Goal: Task Accomplishment & Management: Complete application form

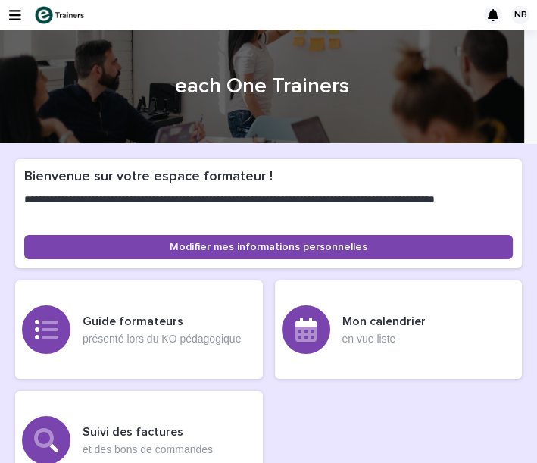
click at [28, 20] on div "NB" at bounding box center [268, 15] width 537 height 30
click at [16, 17] on icon "button" at bounding box center [15, 15] width 12 height 14
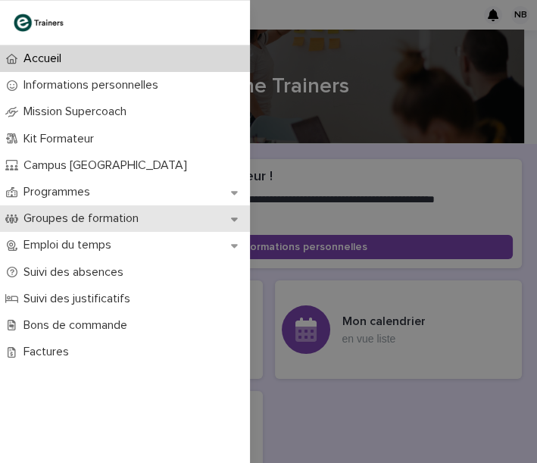
click at [233, 215] on icon at bounding box center [234, 219] width 7 height 11
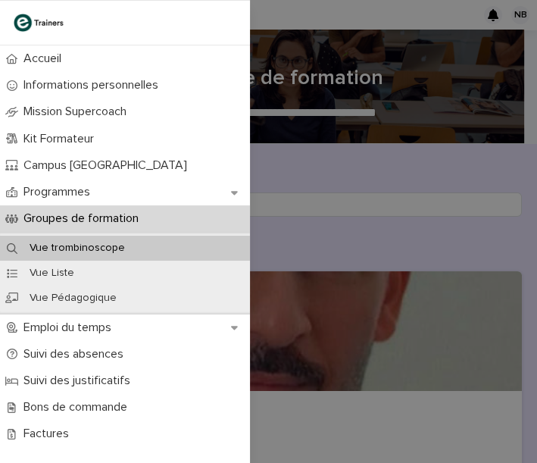
click at [308, 255] on div "Accueil Informations personnelles Mission Supercoach Kit Formateur Campus Montr…" at bounding box center [268, 231] width 537 height 463
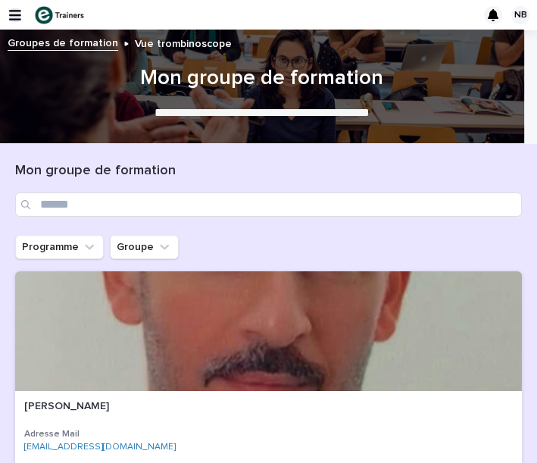
click at [18, 14] on icon "button" at bounding box center [15, 15] width 12 height 14
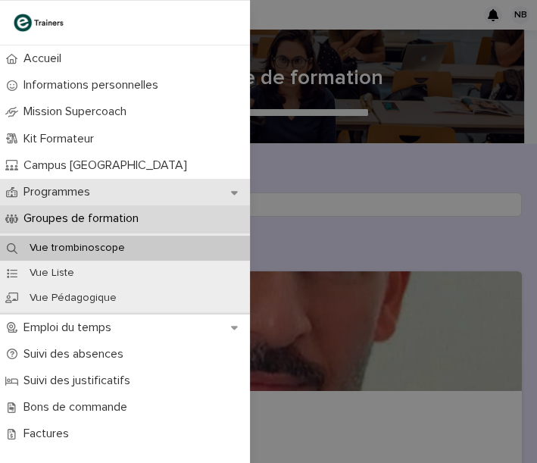
click at [139, 189] on div "Programmes" at bounding box center [125, 192] width 250 height 27
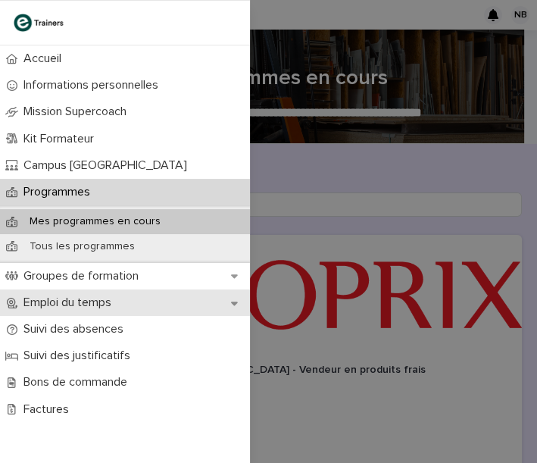
click at [208, 302] on div "Emploi du temps" at bounding box center [125, 303] width 250 height 27
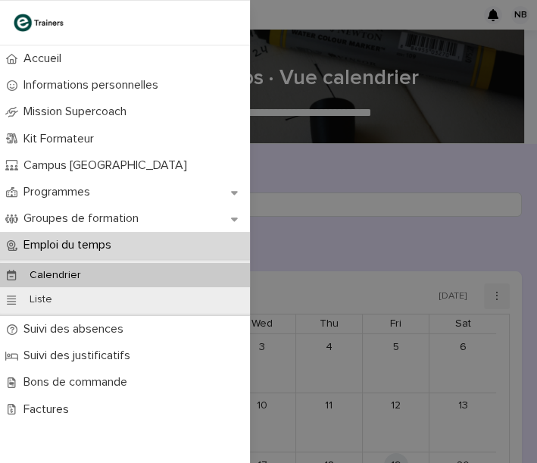
drag, startPoint x: 155, startPoint y: 274, endPoint x: 438, endPoint y: 228, distance: 286.4
click at [155, 274] on div "Calendrier" at bounding box center [125, 275] width 250 height 25
click at [358, 239] on div "Accueil Informations personnelles Mission Supercoach Kit Formateur Campus Montr…" at bounding box center [268, 231] width 537 height 463
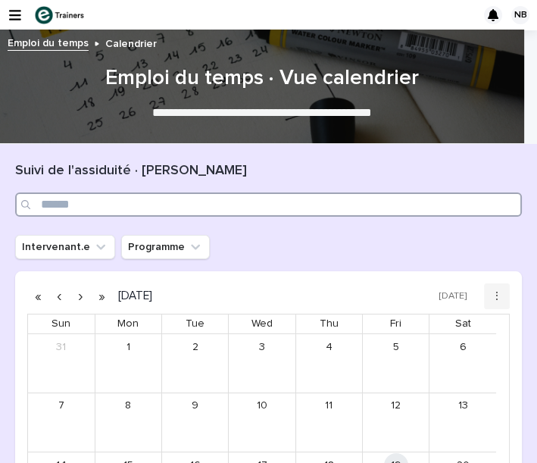
click at [115, 200] on input "Search" at bounding box center [268, 205] width 507 height 24
type input "*"
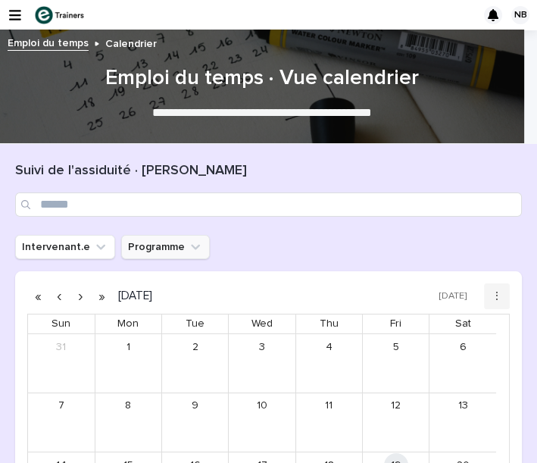
click at [144, 249] on button "Programme" at bounding box center [165, 247] width 89 height 24
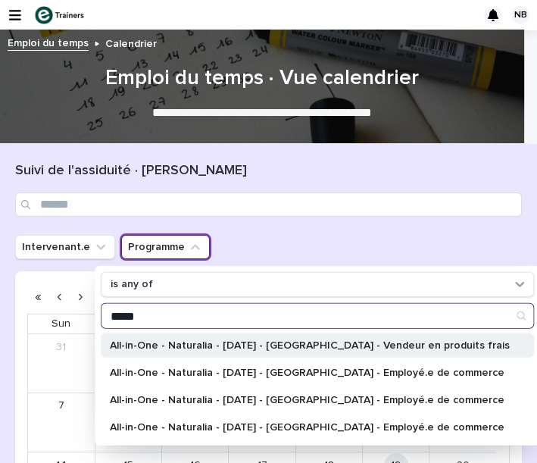
type input "*****"
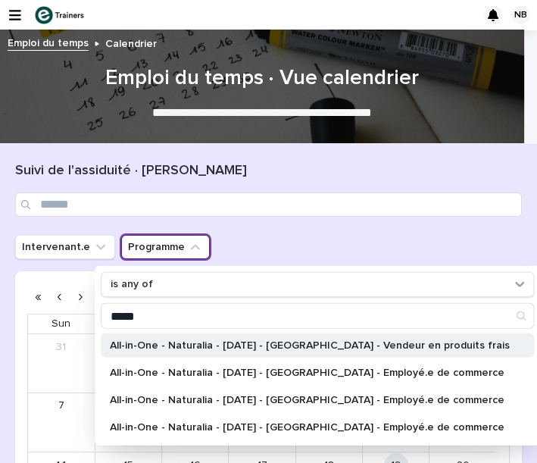
click at [189, 335] on div "All-in-One - Naturalia - [DATE] - [GEOGRAPHIC_DATA] - Vendeur en produits frais" at bounding box center [318, 345] width 434 height 24
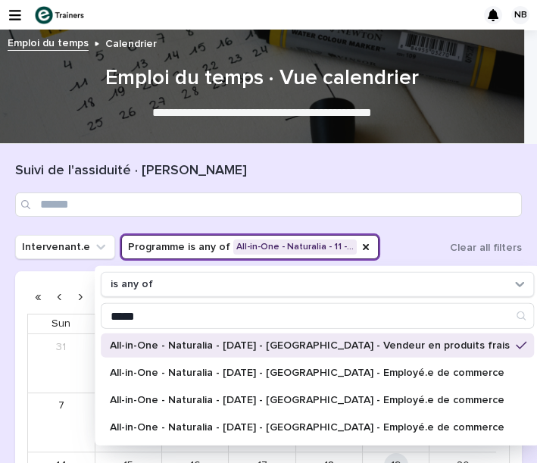
click at [424, 254] on div "Intervenant.e Programme is any of All-in-One - Naturalia - 11 -… is any of ****…" at bounding box center [268, 247] width 507 height 24
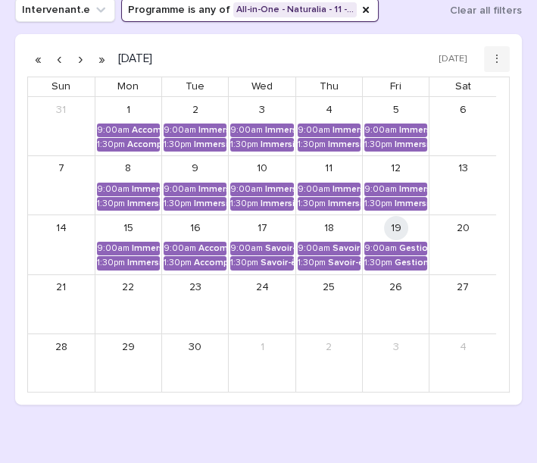
scroll to position [240, 0]
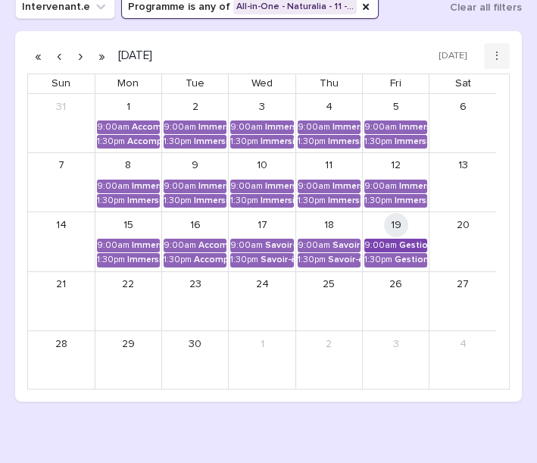
click at [383, 248] on div "9:00am" at bounding box center [381, 245] width 33 height 11
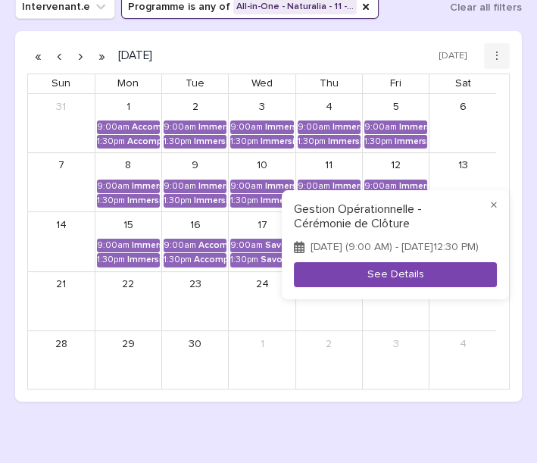
click at [382, 275] on button "See Details" at bounding box center [395, 274] width 203 height 25
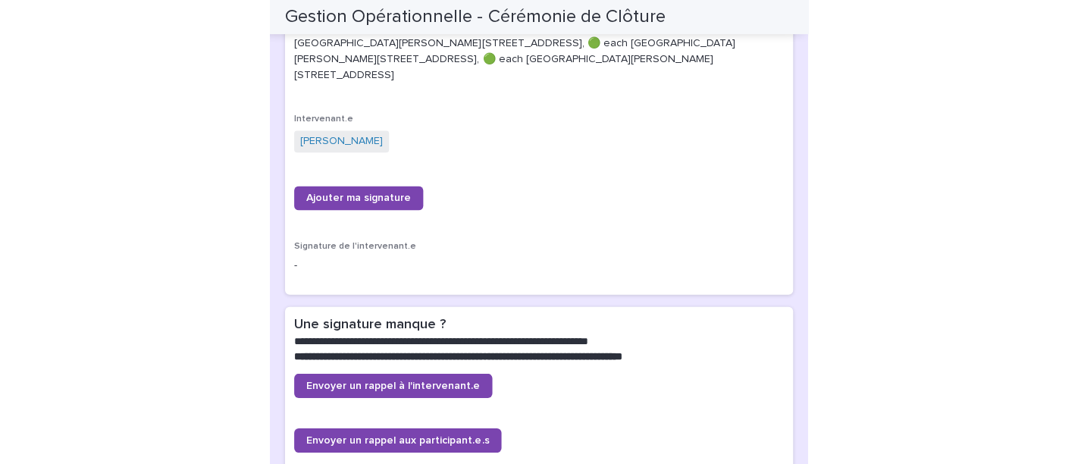
scroll to position [407, 0]
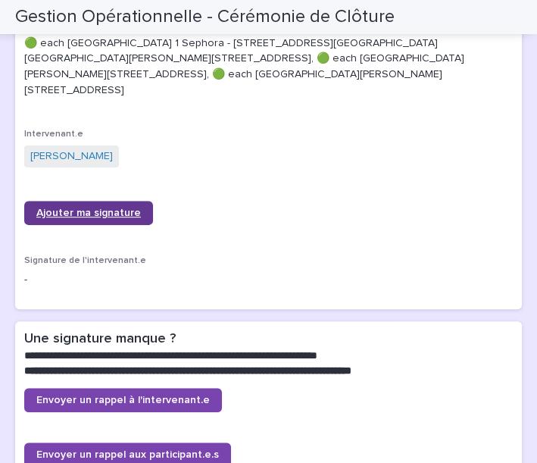
click at [135, 214] on span "Ajouter ma signature" at bounding box center [88, 213] width 105 height 11
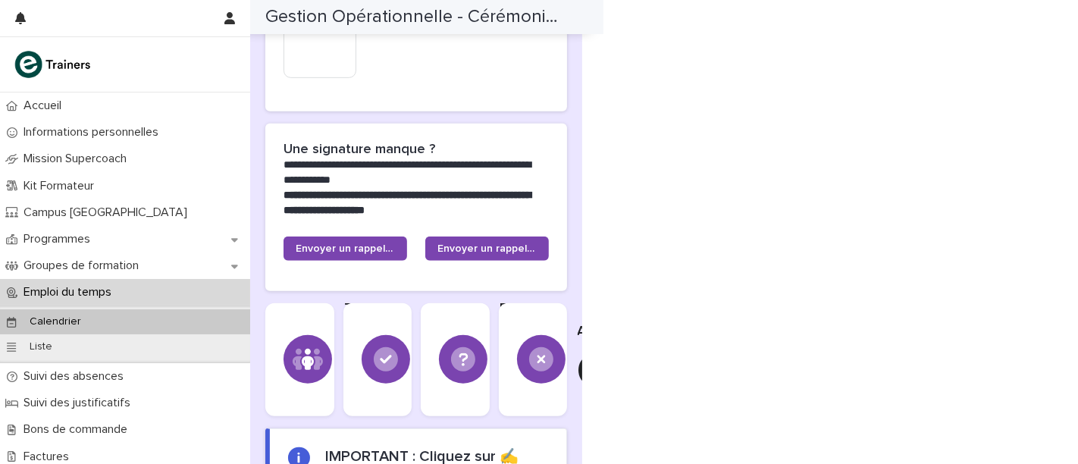
scroll to position [728, 0]
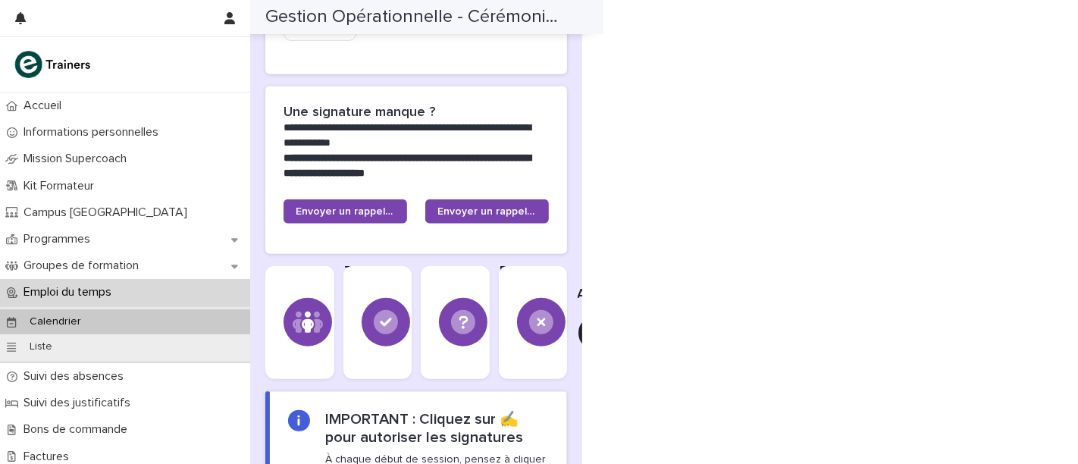
click at [142, 289] on div "Emploi du temps" at bounding box center [125, 292] width 250 height 27
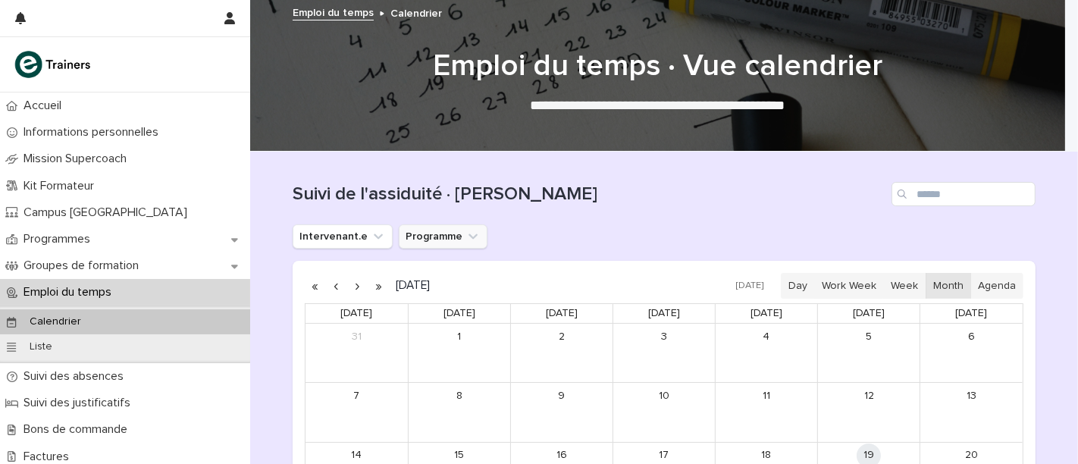
click at [405, 231] on button "Programme" at bounding box center [443, 236] width 89 height 24
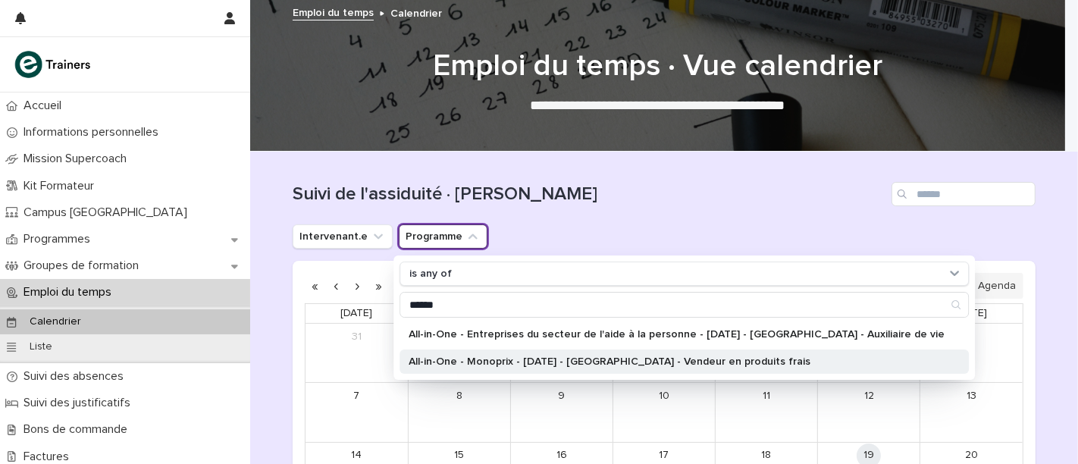
type input "****"
click at [460, 360] on p "All-in-One - Monoprix - 24 - Septembre 2025 - Île-de-France - Vendeur en produi…" at bounding box center [677, 361] width 536 height 11
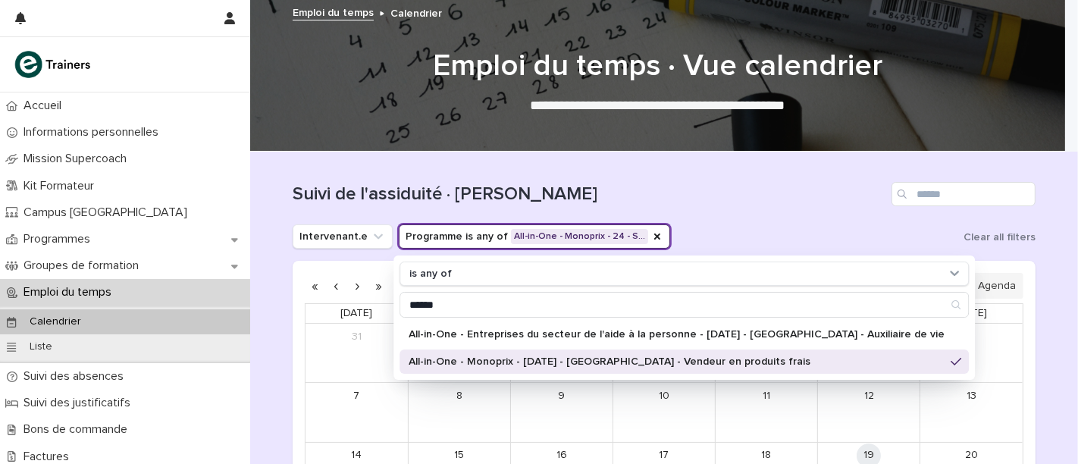
click at [537, 234] on div "Intervenant.e Programme is any of All-in-One - Monoprix - 24 - S… is any of ***…" at bounding box center [664, 236] width 743 height 24
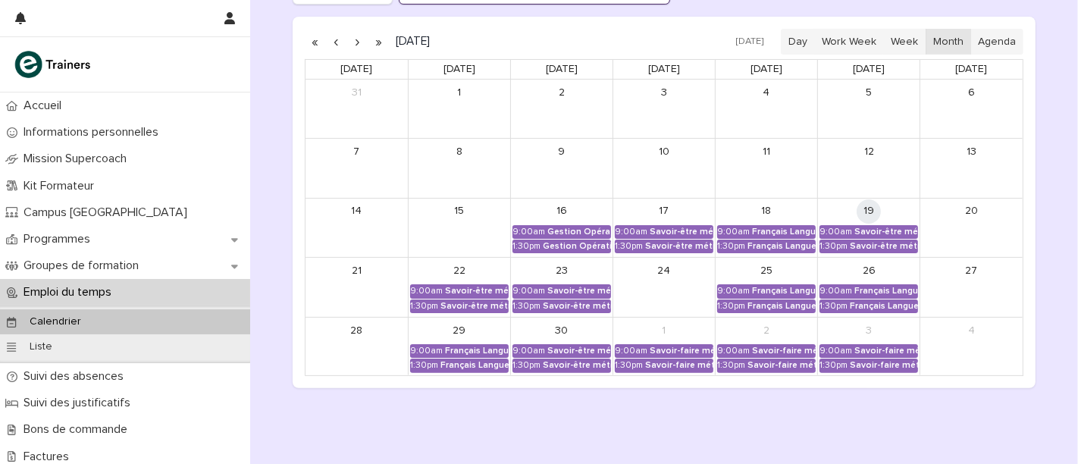
scroll to position [246, 0]
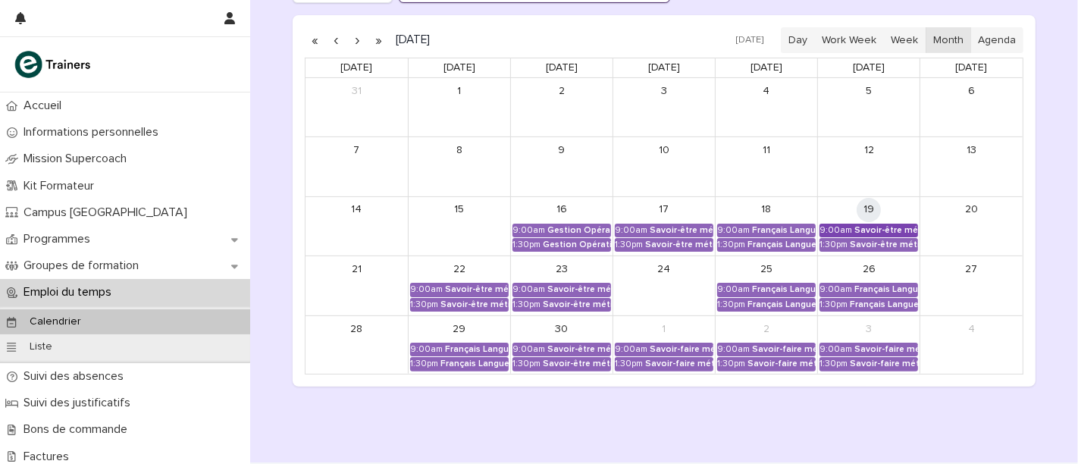
click at [537, 226] on div "9:00am" at bounding box center [835, 230] width 33 height 11
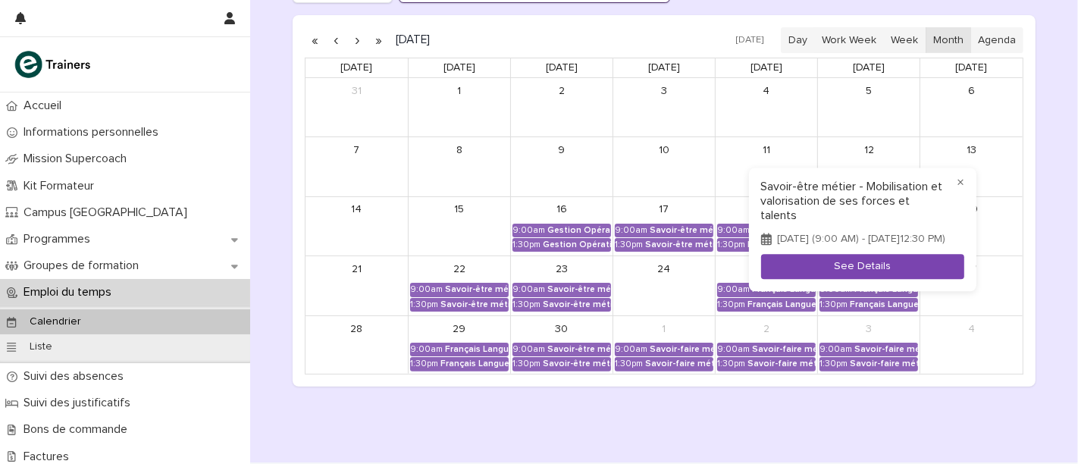
click at [537, 268] on button "See Details" at bounding box center [862, 267] width 203 height 25
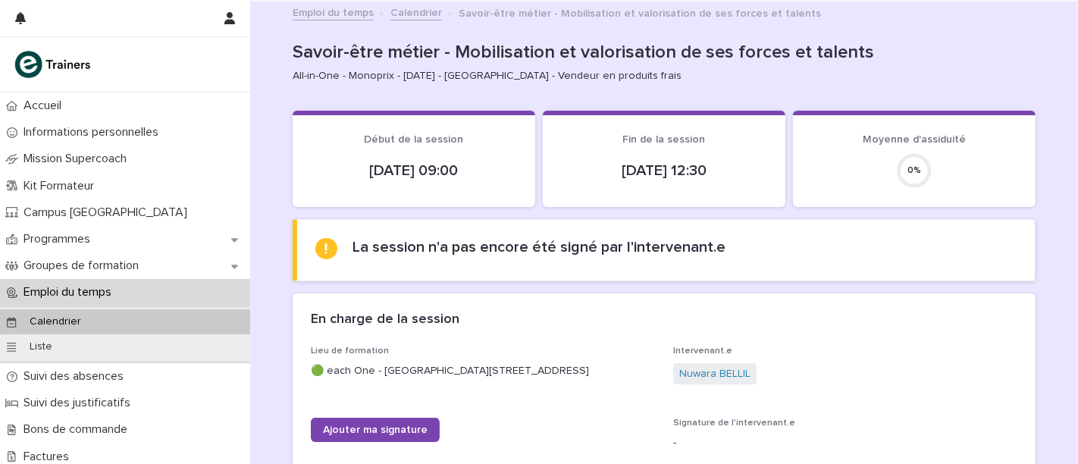
click at [296, 296] on div "En charge de la session" at bounding box center [664, 319] width 743 height 53
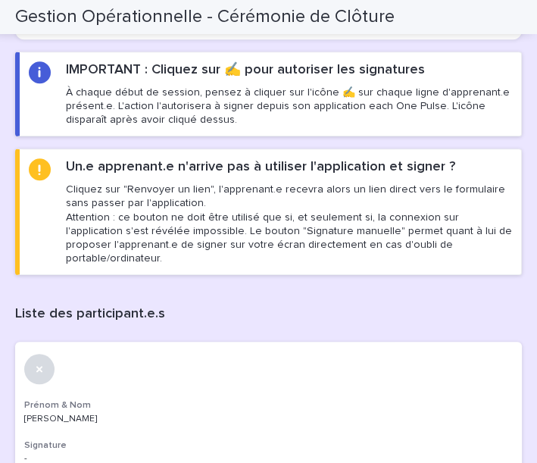
scroll to position [1768, 0]
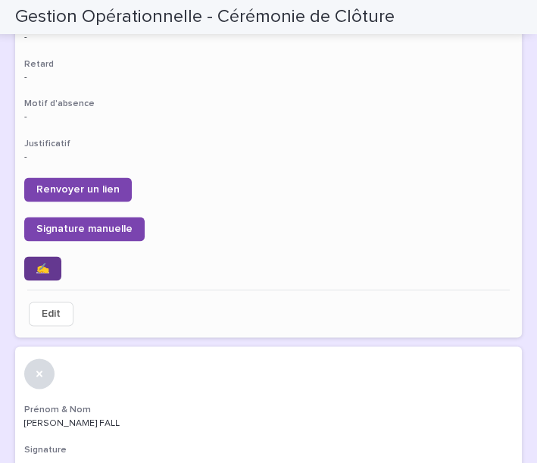
click at [49, 262] on link "✍️" at bounding box center [42, 268] width 37 height 24
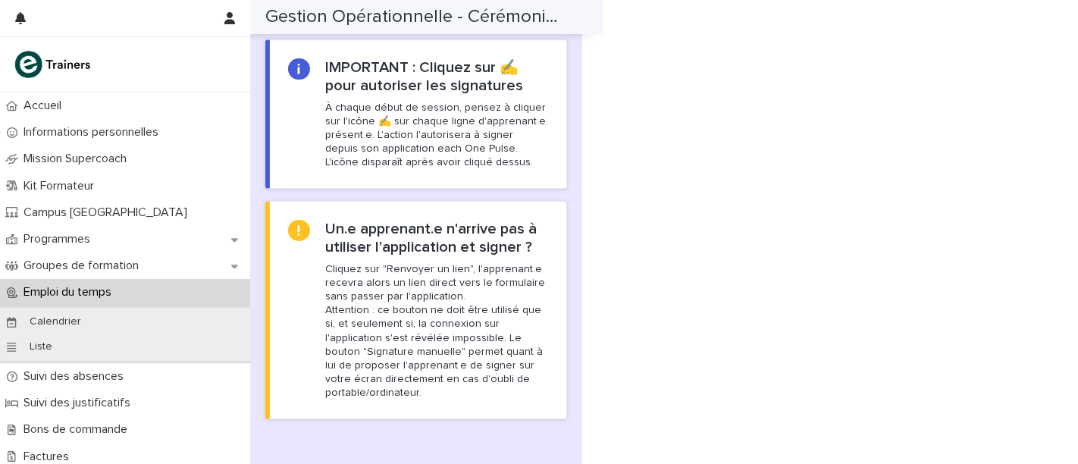
scroll to position [1249, 0]
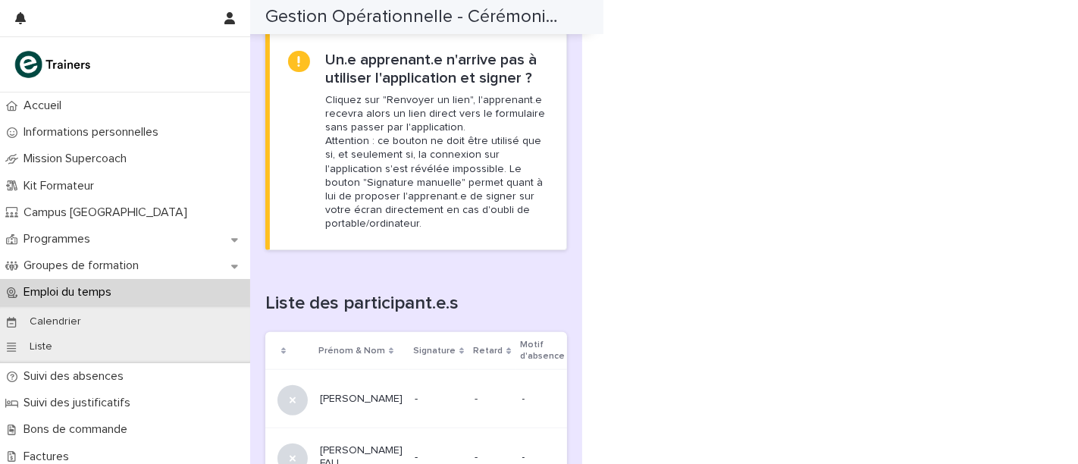
click at [537, 153] on div "Loading... Saving… Loading... Saving… Gestion Opérationnelle - Cérémonie de Clô…" at bounding box center [416, 55] width 317 height 2564
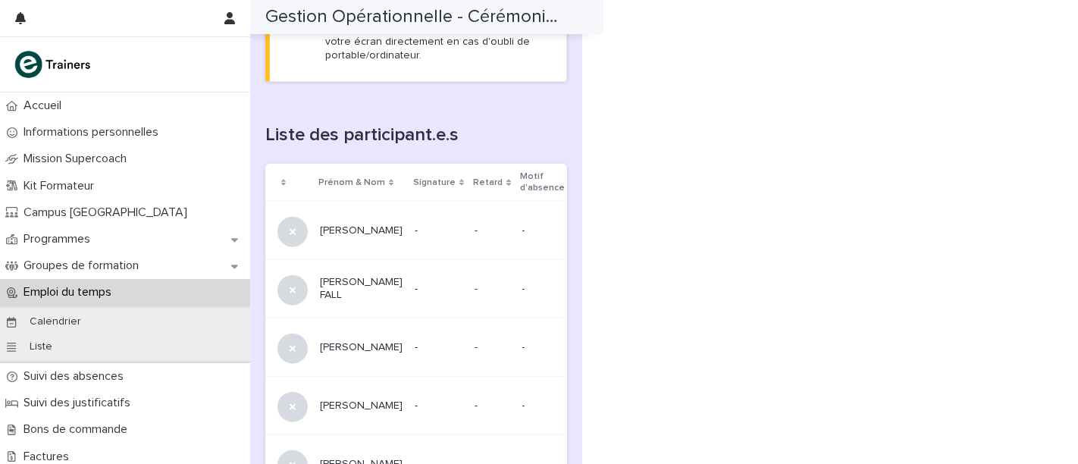
scroll to position [1501, 0]
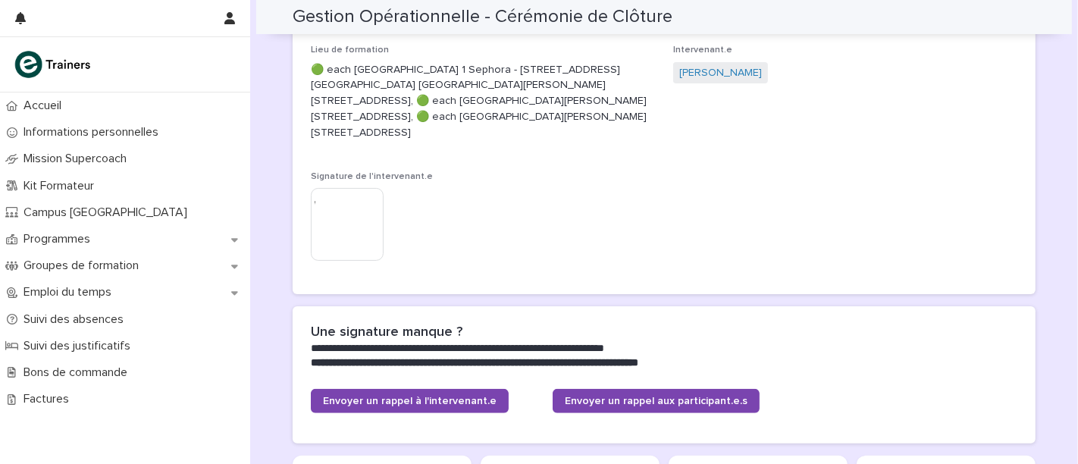
scroll to position [252, 0]
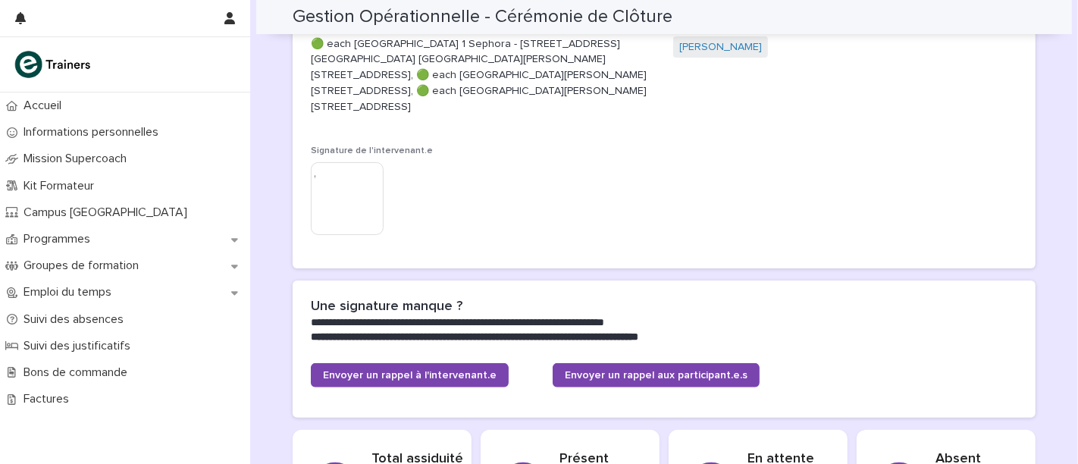
click at [293, 304] on div "**********" at bounding box center [664, 321] width 743 height 83
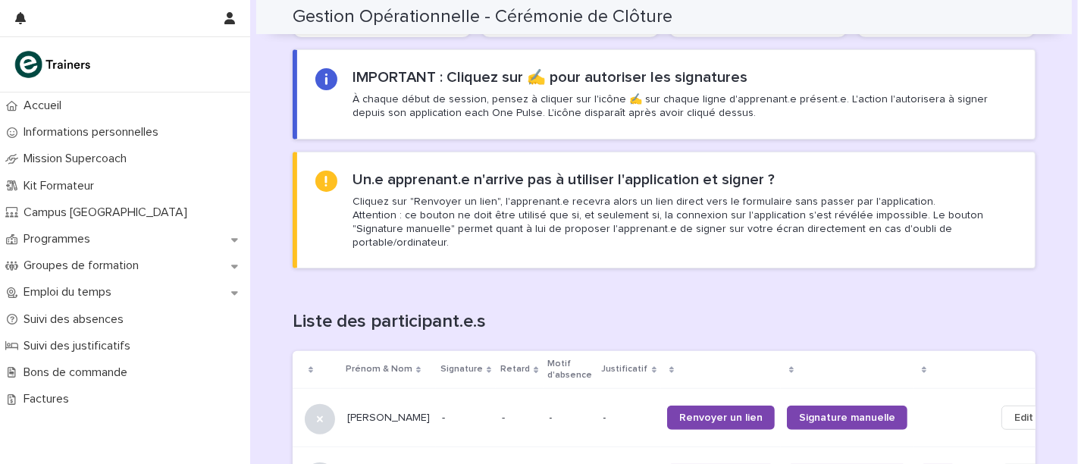
scroll to position [1094, 0]
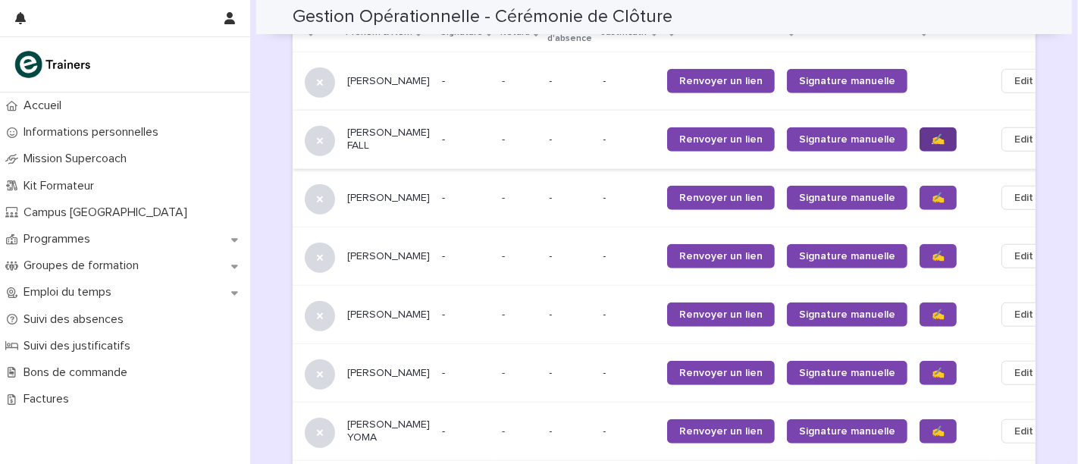
click at [919, 127] on link "✍️" at bounding box center [937, 139] width 37 height 24
click at [919, 188] on link "✍️" at bounding box center [937, 198] width 37 height 24
click at [919, 248] on link "✍️" at bounding box center [937, 256] width 37 height 24
click at [919, 306] on link "✍️" at bounding box center [937, 314] width 37 height 24
click at [931, 368] on span "✍️" at bounding box center [937, 373] width 13 height 11
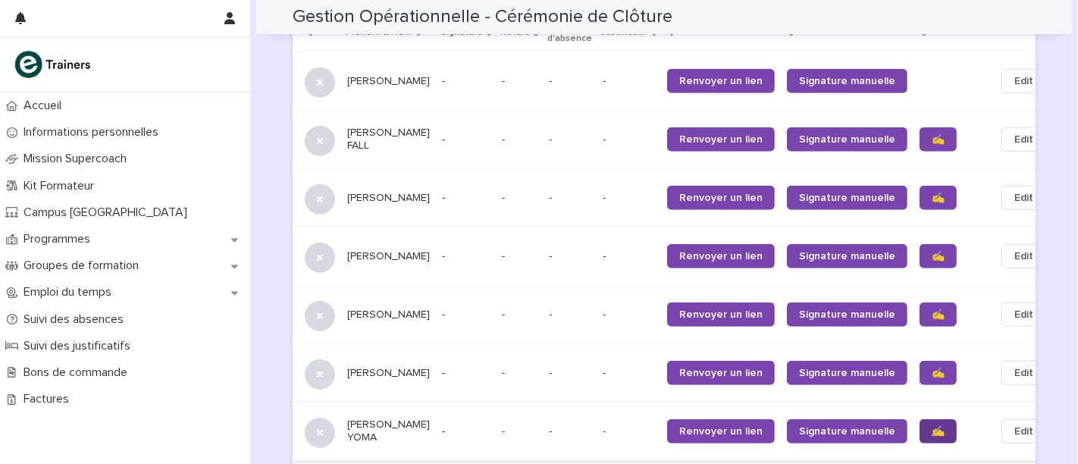
click at [919, 419] on link "✍️" at bounding box center [937, 431] width 37 height 24
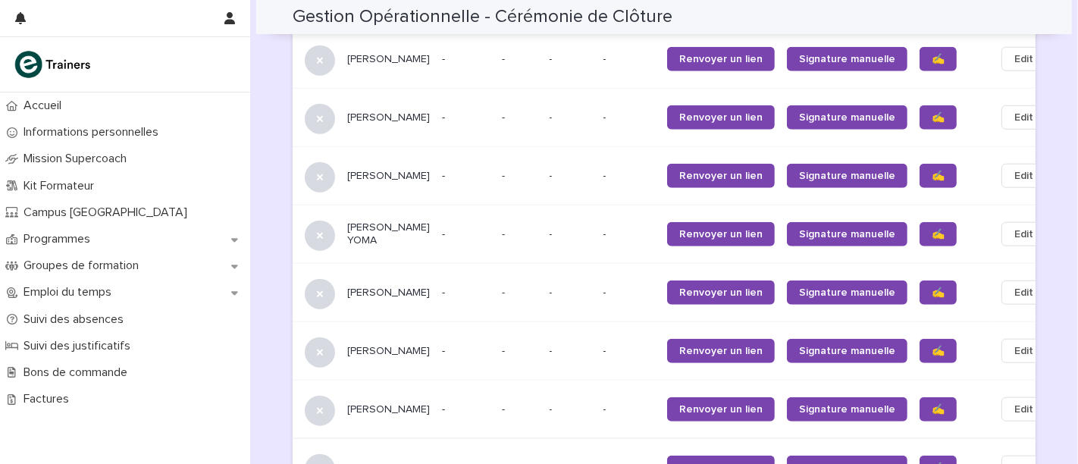
scroll to position [1347, 0]
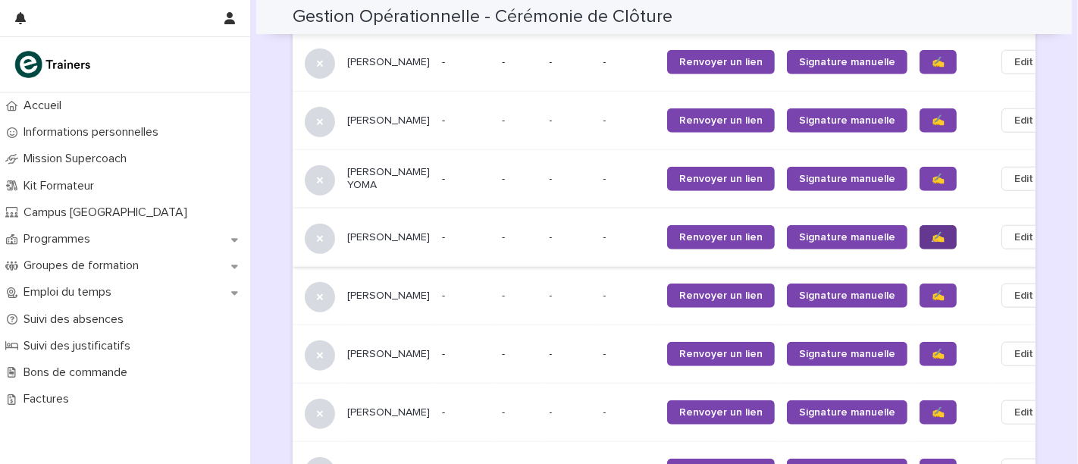
click at [919, 225] on link "✍️" at bounding box center [937, 237] width 37 height 24
click at [931, 290] on span "✍️" at bounding box center [937, 295] width 13 height 11
click at [919, 352] on link "✍️" at bounding box center [937, 354] width 37 height 24
click at [931, 407] on span "✍️" at bounding box center [937, 412] width 13 height 11
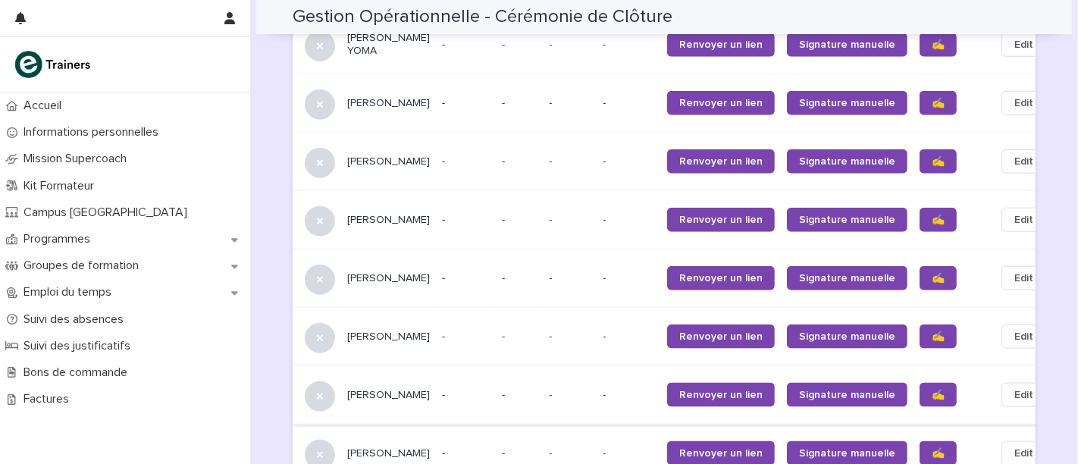
scroll to position [1516, 0]
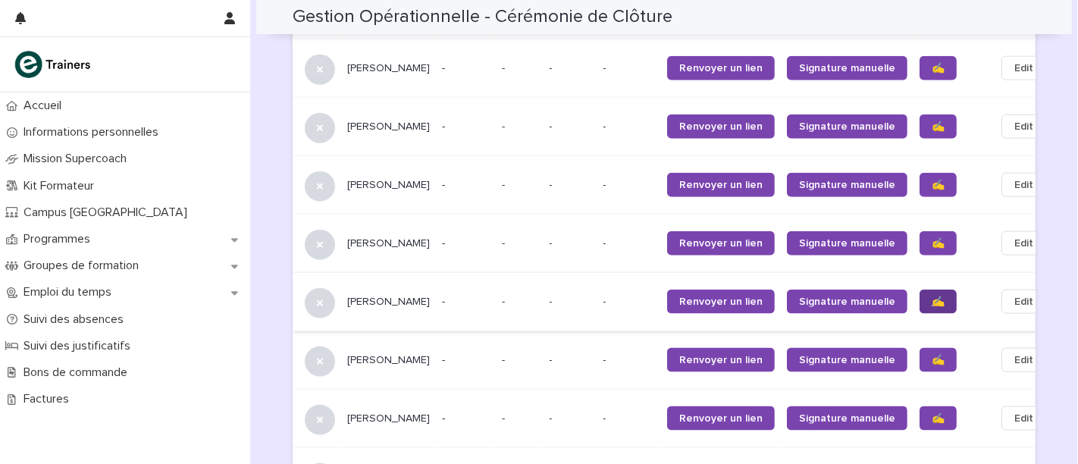
click at [931, 296] on span "✍️" at bounding box center [937, 301] width 13 height 11
drag, startPoint x: 904, startPoint y: 296, endPoint x: 900, endPoint y: 360, distance: 64.5
click at [931, 360] on span "✍️" at bounding box center [937, 360] width 13 height 11
click at [919, 406] on link "✍️" at bounding box center [937, 418] width 37 height 24
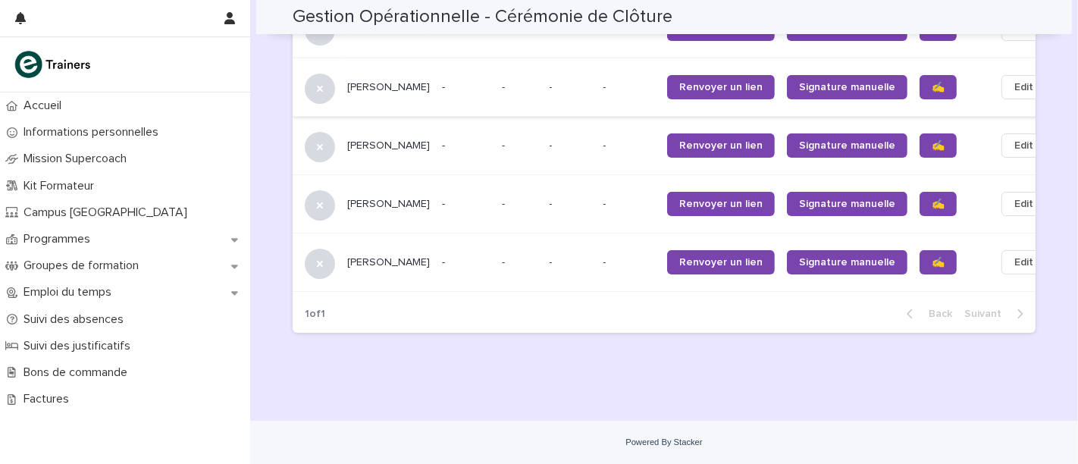
scroll to position [1739, 0]
click at [931, 257] on span "✍️" at bounding box center [937, 262] width 13 height 11
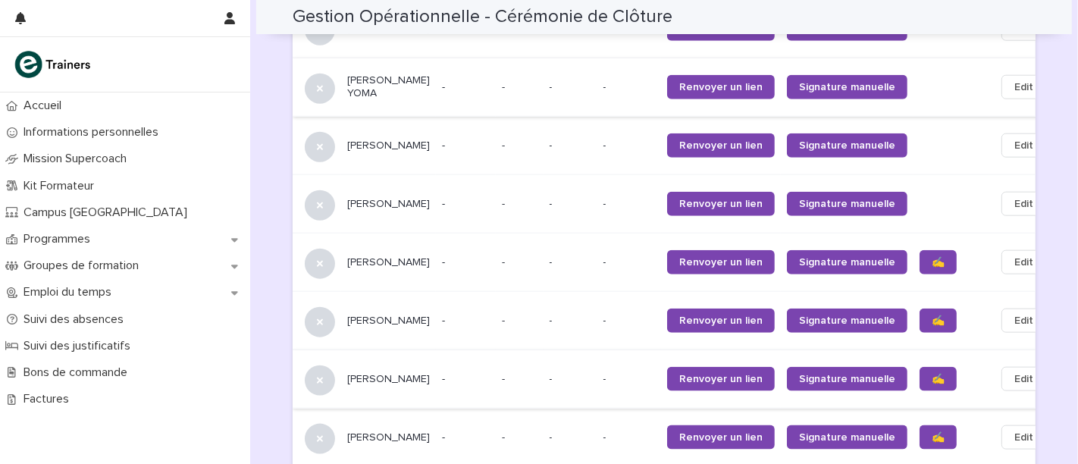
scroll to position [1438, 0]
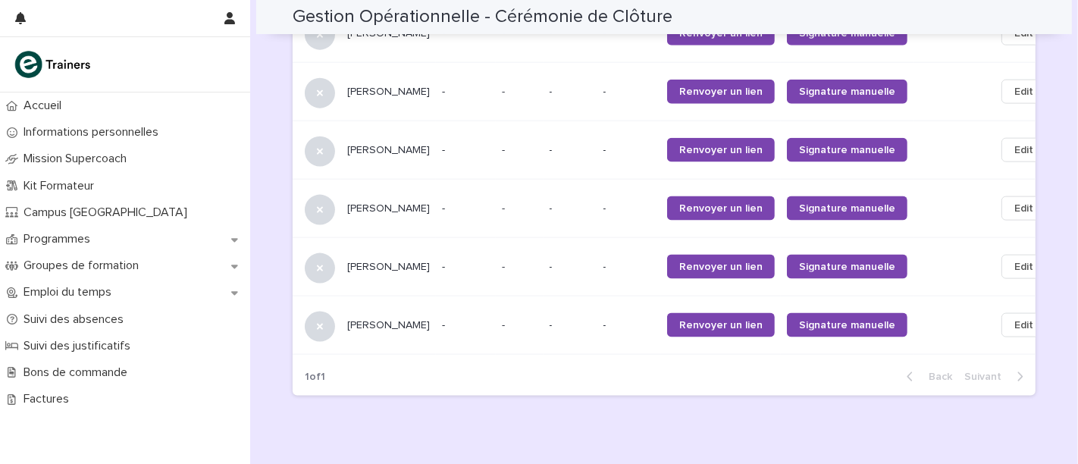
scroll to position [1739, 0]
